Goal: Find specific page/section: Find specific page/section

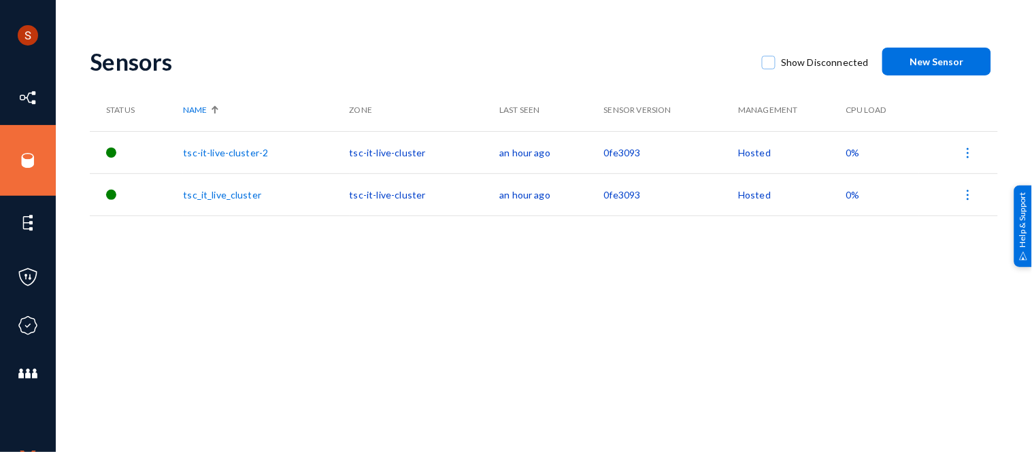
click at [364, 153] on td "tsc-it-live-cluster" at bounding box center [425, 152] width 150 height 42
click at [248, 147] on link "tsc-it-live-cluster-2" at bounding box center [225, 153] width 85 height 12
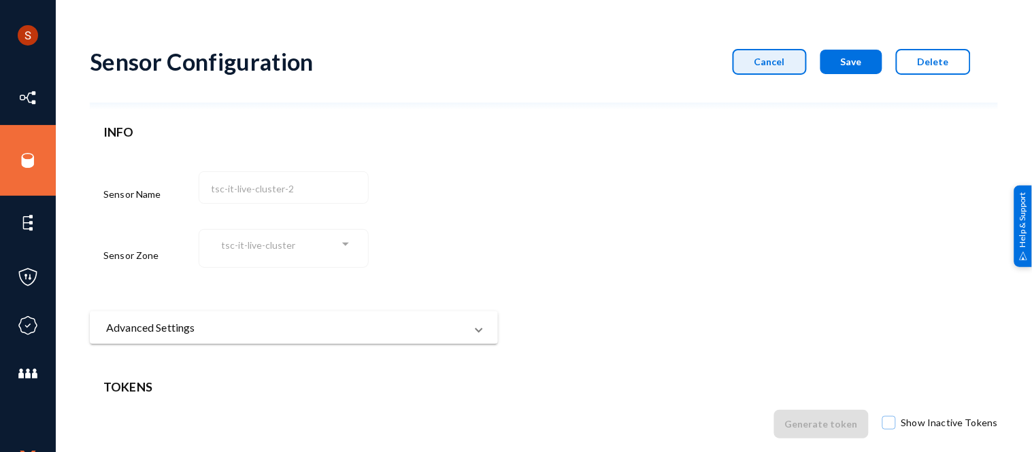
click at [782, 63] on span "Cancel" at bounding box center [769, 62] width 31 height 12
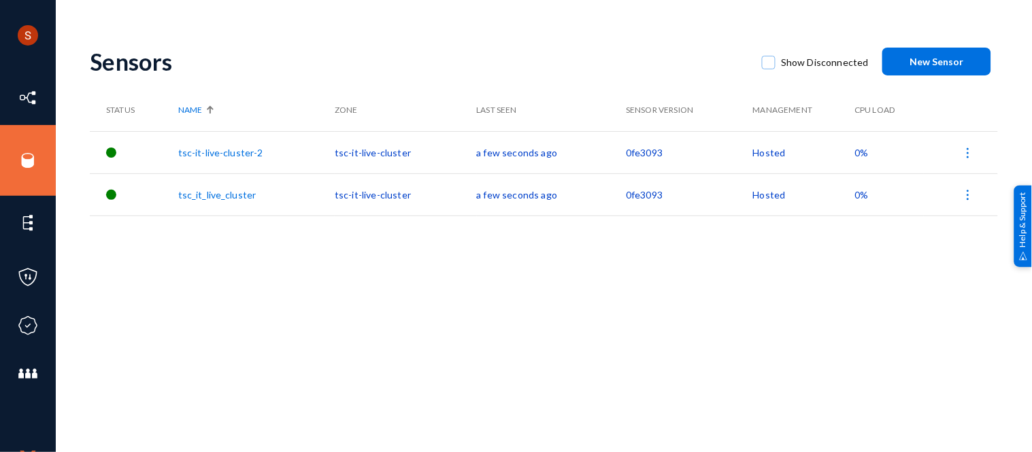
click at [228, 148] on link "tsc-it-live-cluster-2" at bounding box center [220, 153] width 85 height 12
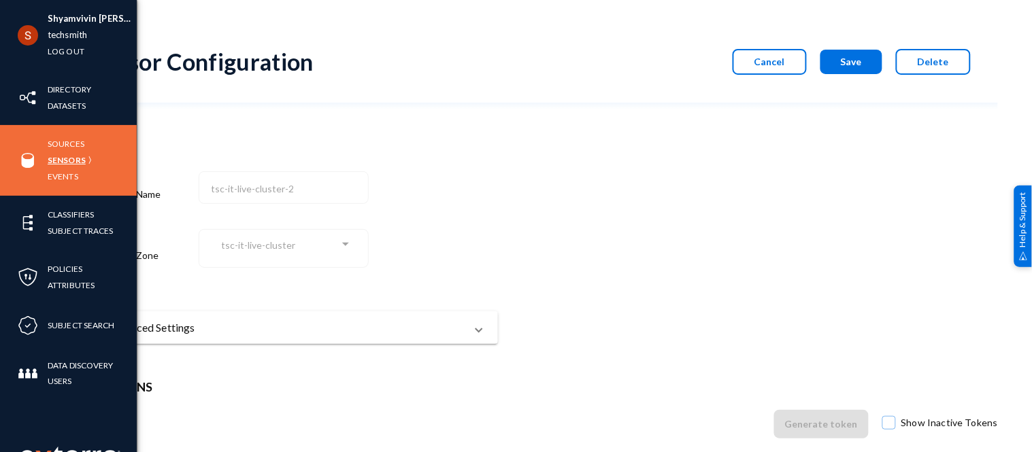
click at [69, 158] on link "Sensors" at bounding box center [67, 160] width 38 height 16
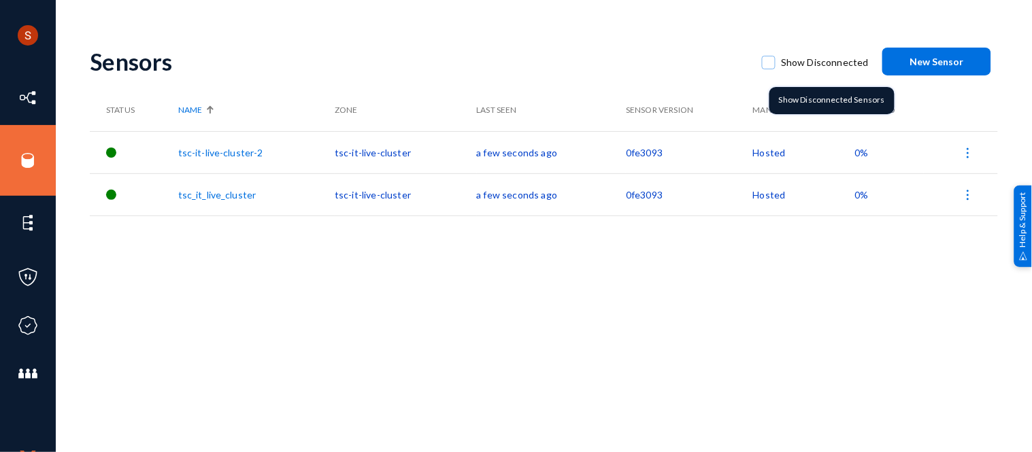
click at [770, 65] on span at bounding box center [769, 63] width 14 height 14
click at [769, 69] on input "Show Disconnected" at bounding box center [768, 69] width 1 height 1
click at [770, 65] on span at bounding box center [769, 63] width 14 height 14
click at [769, 69] on input "Show Disconnected" at bounding box center [768, 69] width 1 height 1
checkbox input "false"
